Goal: Check status: Check status

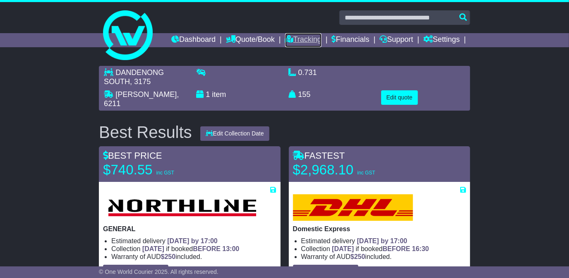
click at [294, 41] on link "Tracking" at bounding box center [303, 40] width 36 height 14
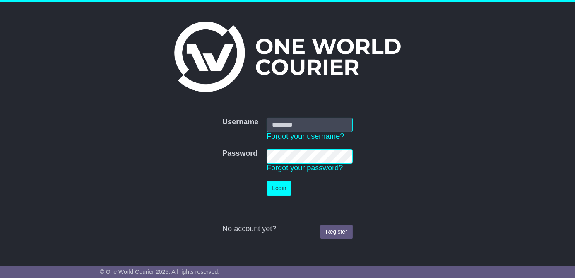
type input "**********"
click at [276, 187] on button "Login" at bounding box center [279, 188] width 25 height 14
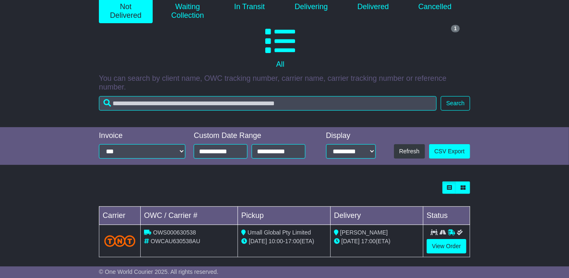
scroll to position [128, 0]
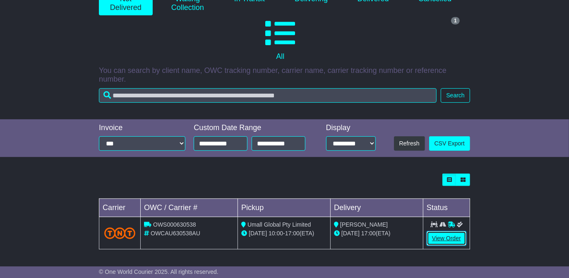
click at [453, 234] on link "View Order" at bounding box center [447, 238] width 40 height 14
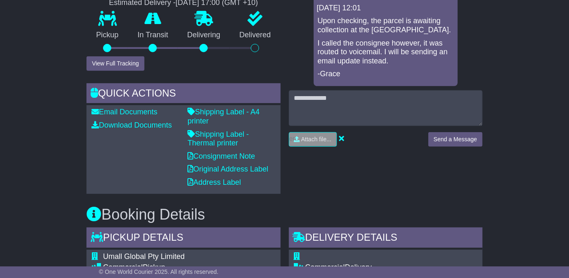
scroll to position [339, 0]
